Goal: Information Seeking & Learning: Learn about a topic

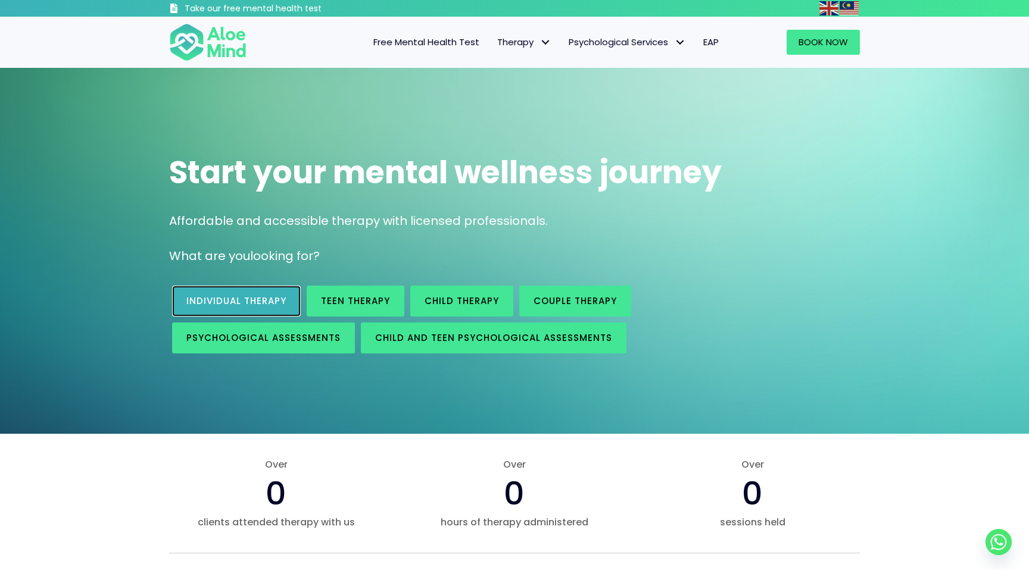
click at [282, 295] on span "Individual therapy" at bounding box center [236, 301] width 100 height 13
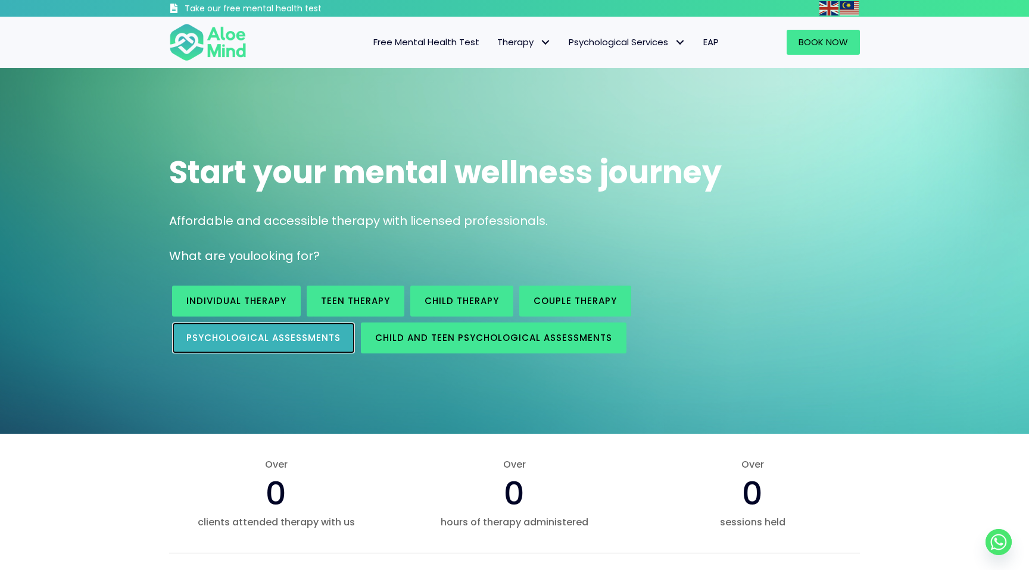
click at [234, 339] on span "Psychological assessments" at bounding box center [263, 338] width 154 height 13
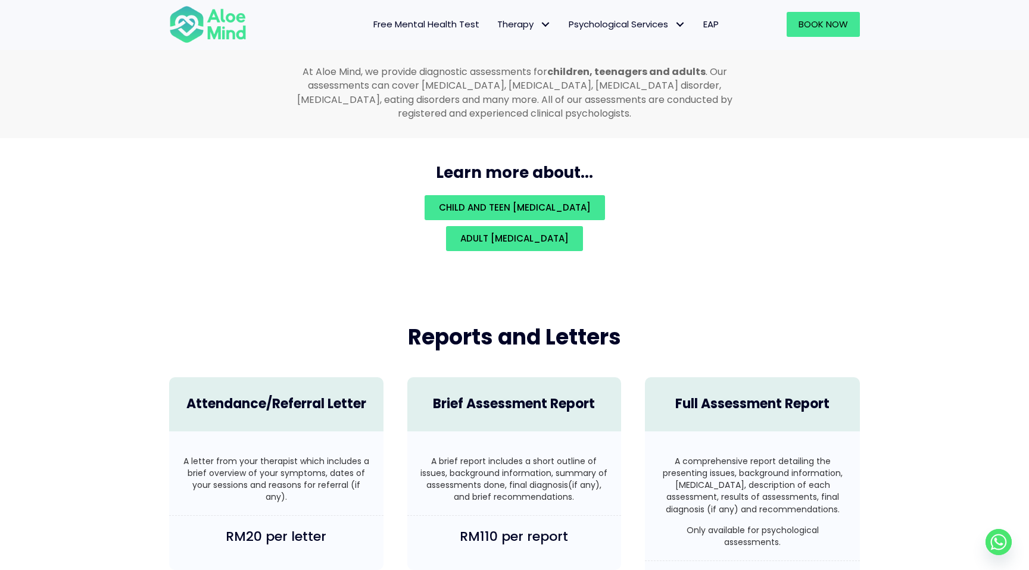
scroll to position [2604, 0]
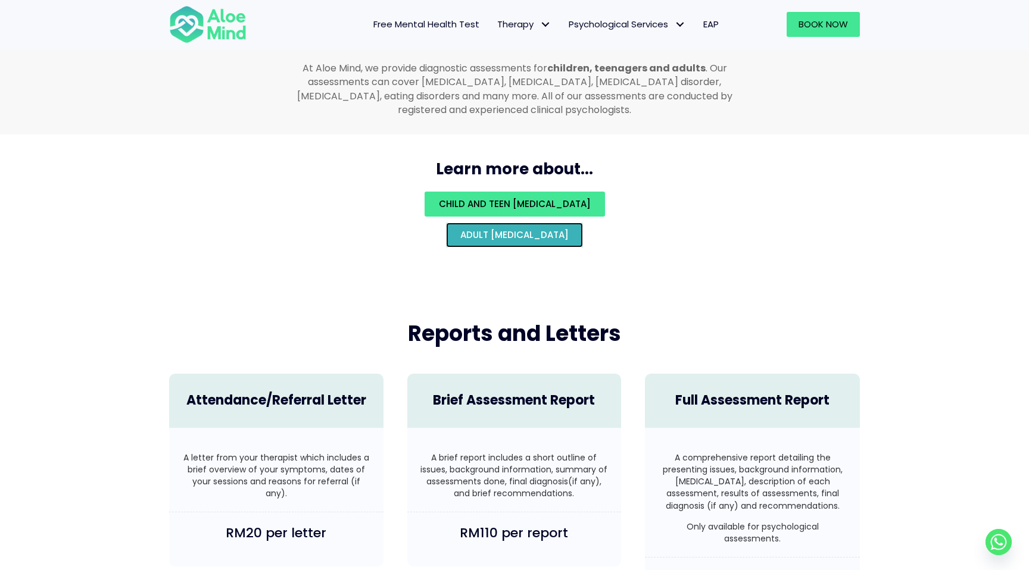
click at [484, 229] on span "Adult [MEDICAL_DATA]" at bounding box center [514, 235] width 108 height 13
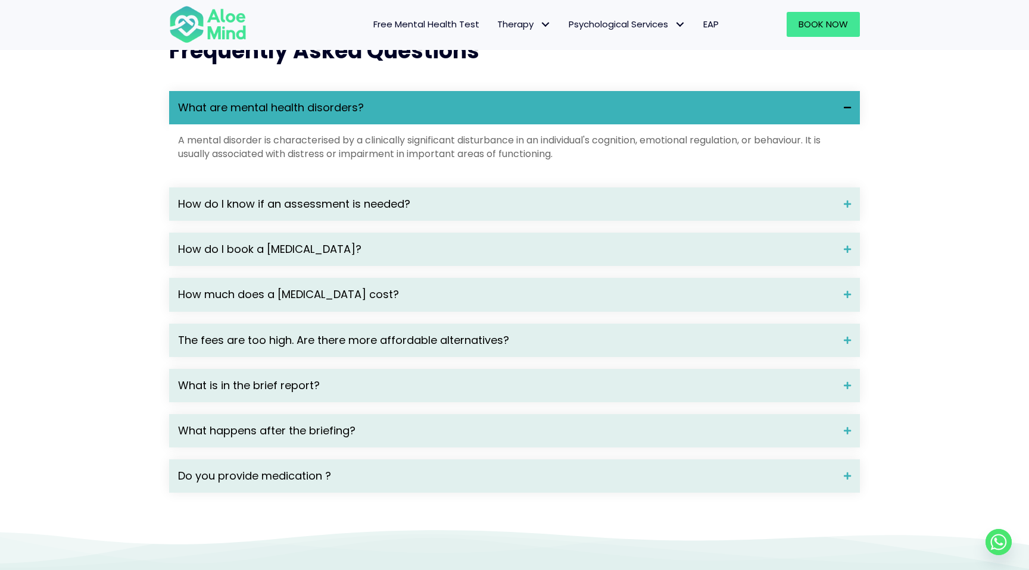
scroll to position [1623, 0]
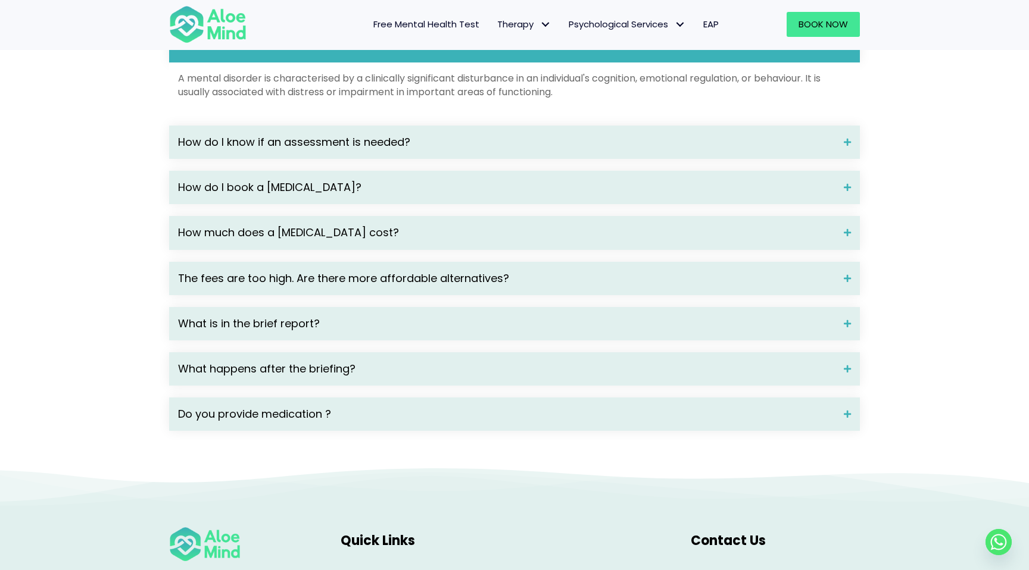
click at [545, 238] on div "How much does a [MEDICAL_DATA] cost?" at bounding box center [514, 232] width 691 height 33
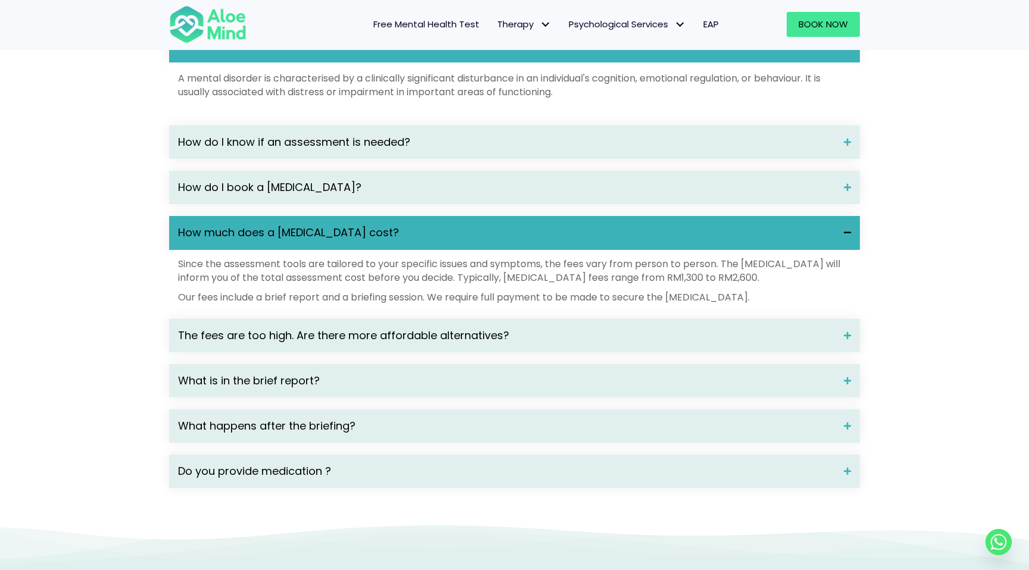
click at [541, 243] on div "How much does a [MEDICAL_DATA] cost?" at bounding box center [514, 232] width 691 height 33
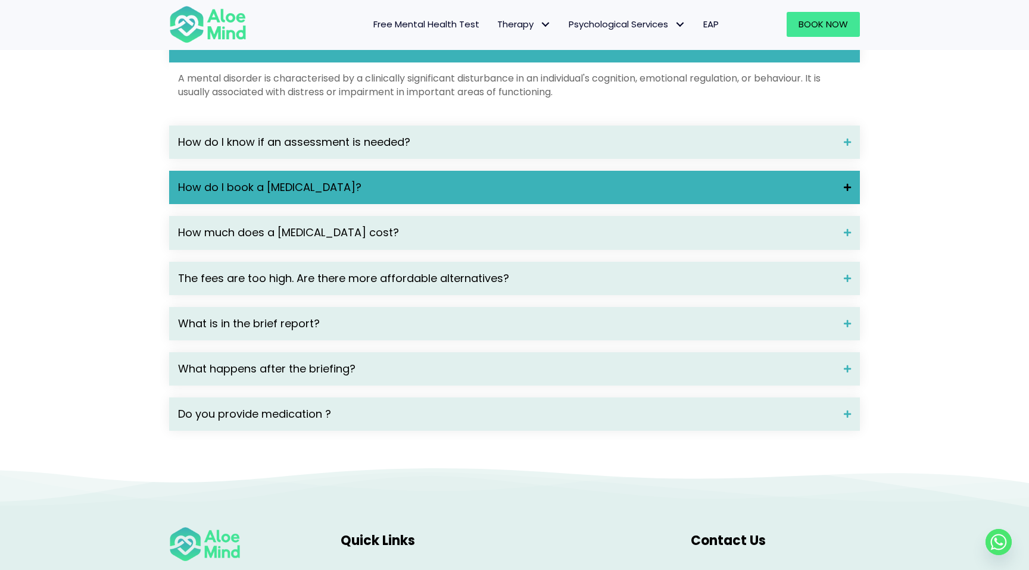
click at [537, 195] on span "How do I book a [MEDICAL_DATA]?" at bounding box center [506, 187] width 657 height 15
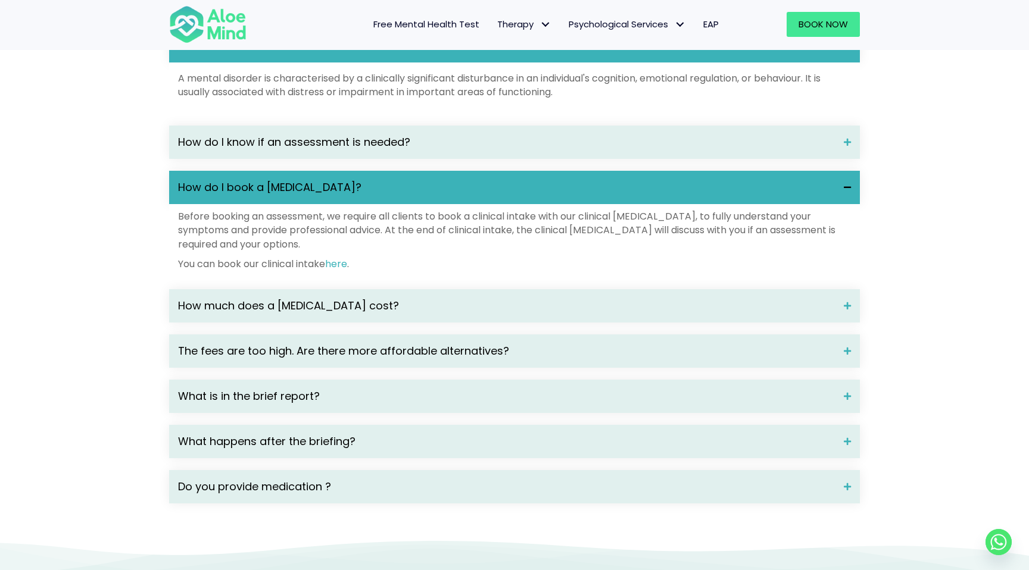
click at [537, 195] on span "How do I book a [MEDICAL_DATA]?" at bounding box center [506, 187] width 657 height 15
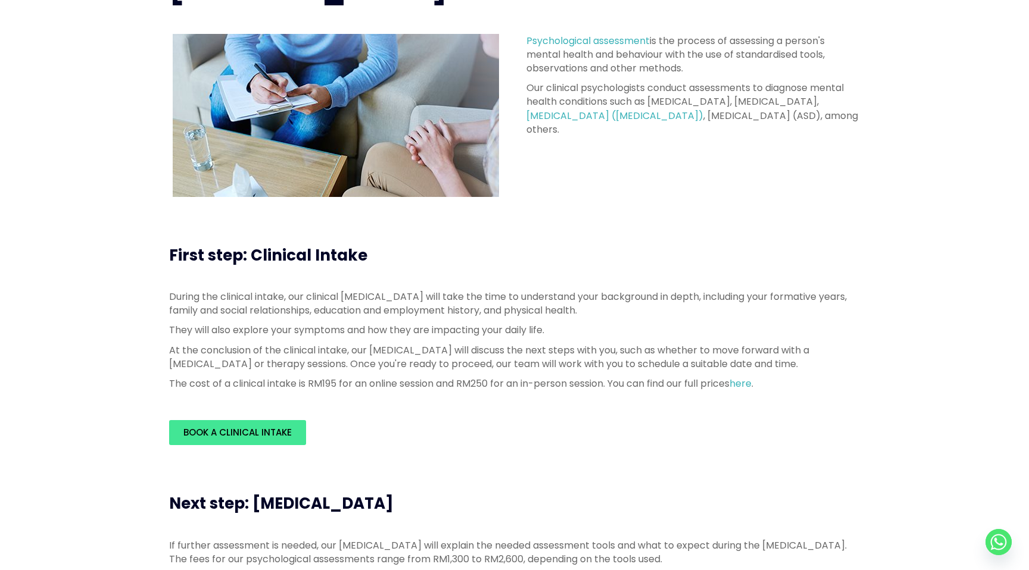
scroll to position [0, 0]
